Goal: Transaction & Acquisition: Book appointment/travel/reservation

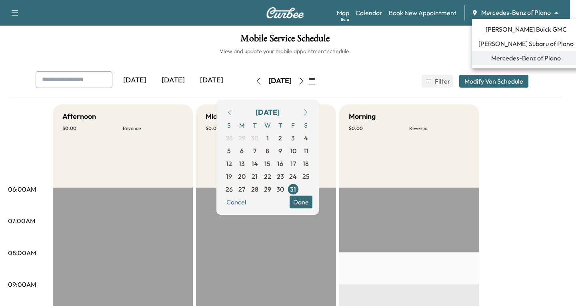
click at [555, 14] on body "Support Log Out Map Beta Calendar Book New Appointment Mercedes-Benz of Plano *…" at bounding box center [288, 153] width 576 height 306
click at [511, 25] on span "[PERSON_NAME] Buick GMC" at bounding box center [526, 29] width 81 height 10
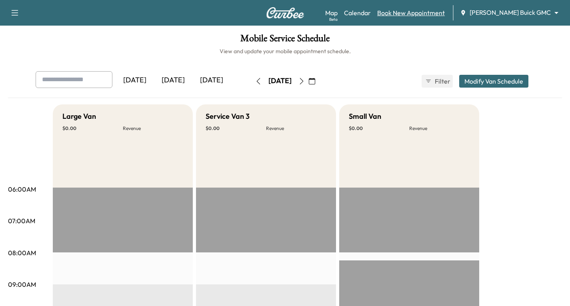
click at [433, 10] on link "Book New Appointment" at bounding box center [411, 13] width 68 height 10
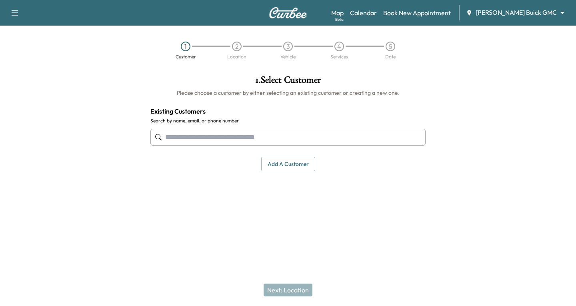
click at [166, 135] on input "text" at bounding box center [287, 137] width 275 height 17
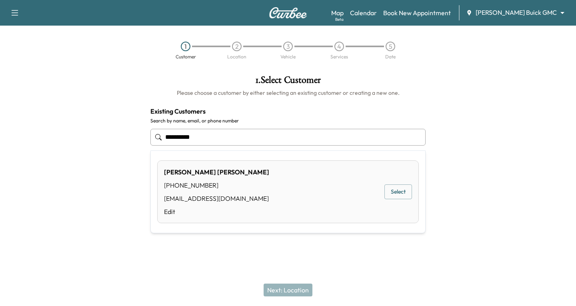
type input "**********"
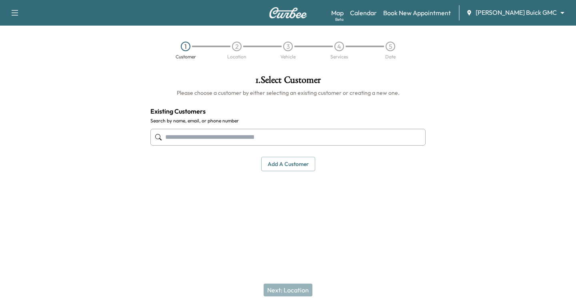
click at [12, 10] on icon "button" at bounding box center [15, 13] width 7 height 6
click at [32, 42] on button "Log Out" at bounding box center [28, 45] width 30 height 13
